Goal: Transaction & Acquisition: Purchase product/service

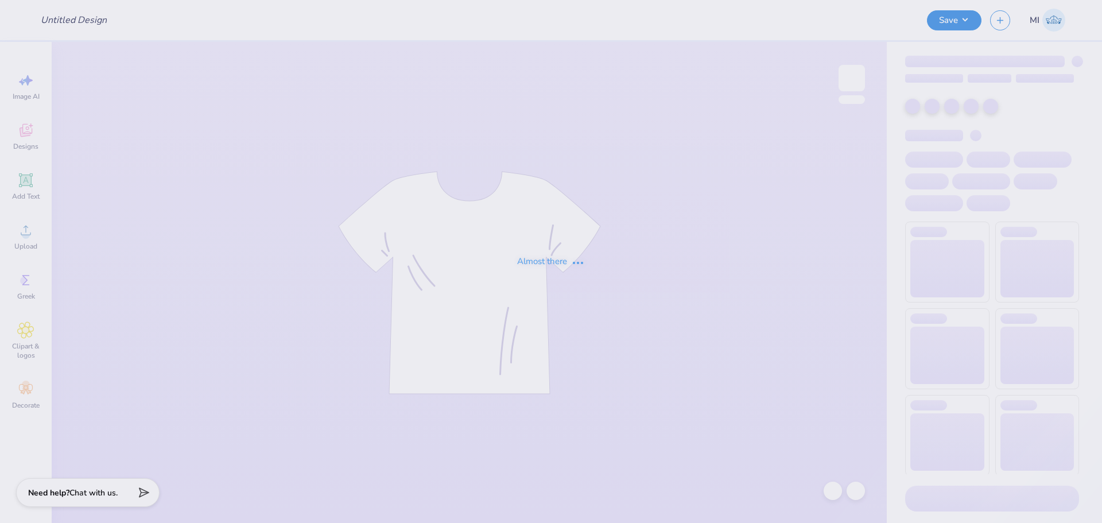
type input "Cooper Gaudio : University of New Hampshire"
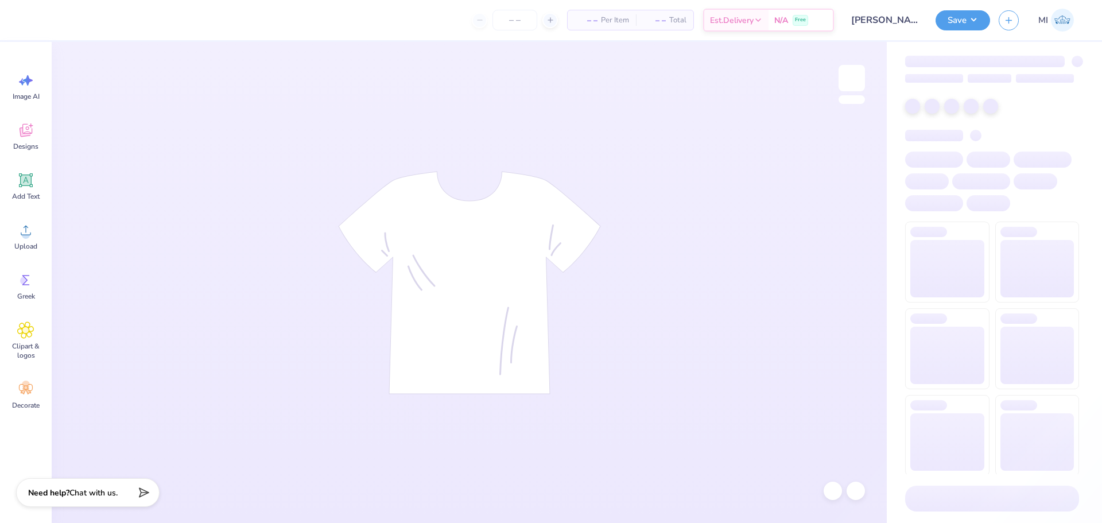
type input "24"
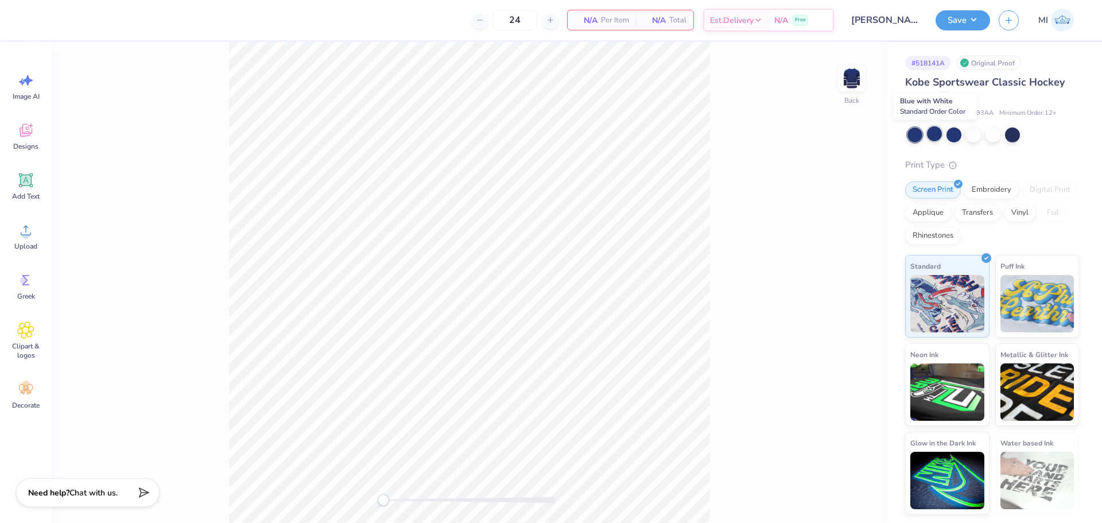
click at [932, 127] on div at bounding box center [934, 133] width 15 height 15
click at [954, 134] on div at bounding box center [954, 133] width 15 height 15
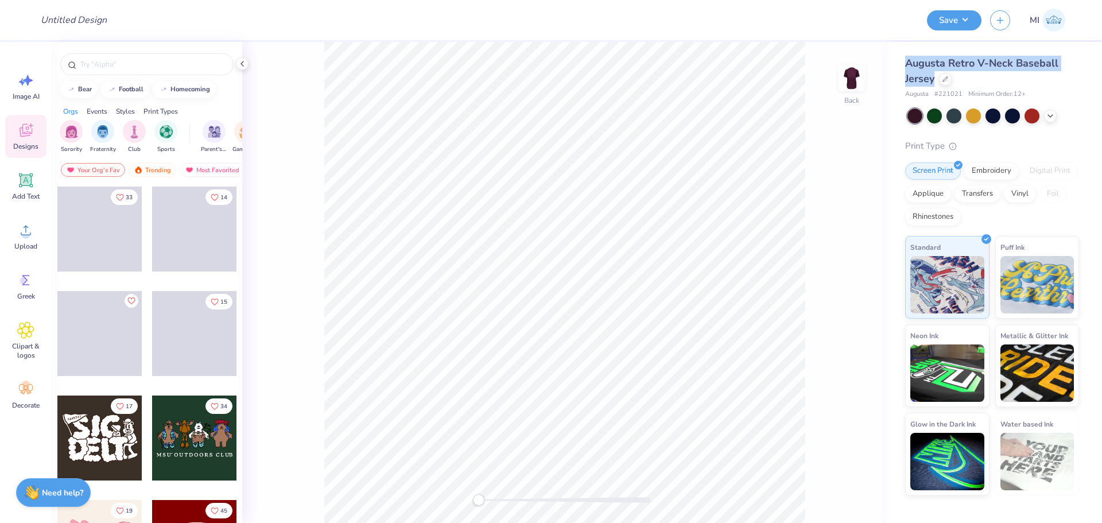
drag, startPoint x: 903, startPoint y: 57, endPoint x: 935, endPoint y: 80, distance: 38.7
click at [935, 80] on div "Augusta Retro V-Neck Baseball Jersey Augusta # 221021 Minimum Order: 12 + Print…" at bounding box center [994, 269] width 215 height 454
copy span "Augusta Retro V-Neck Baseball Jersey"
